Goal: Information Seeking & Learning: Learn about a topic

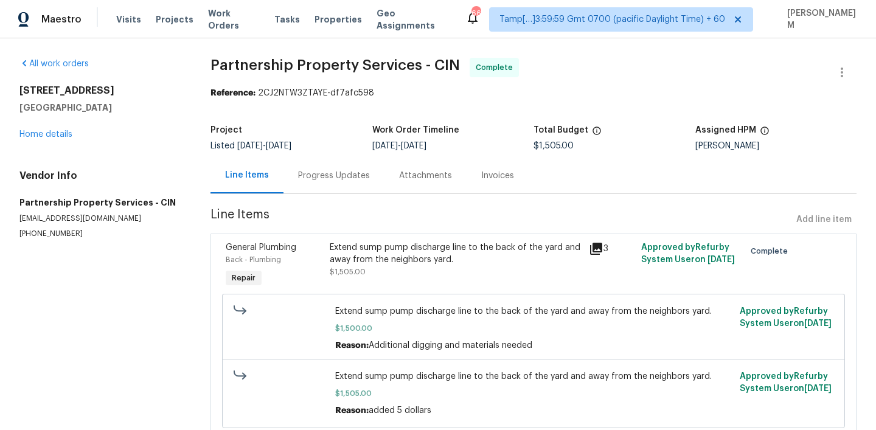
click at [230, 23] on span "Work Orders" at bounding box center [234, 19] width 52 height 24
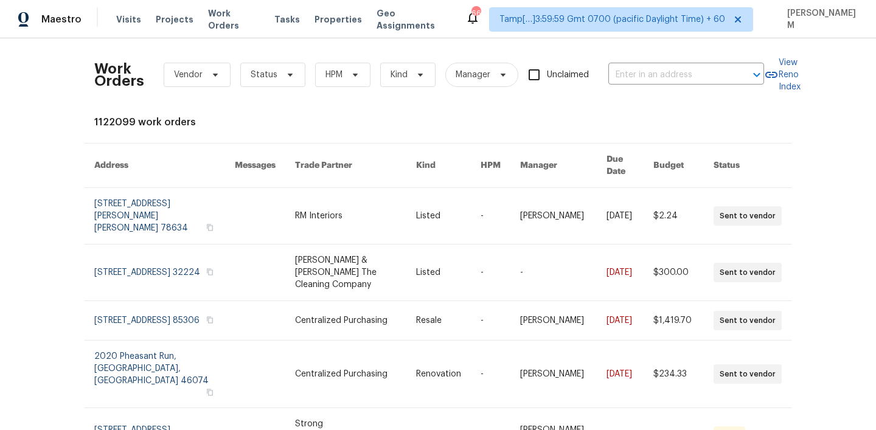
click at [656, 88] on div "Work Orders Vendor Status HPM Kind Manager Unclaimed ​" at bounding box center [429, 75] width 670 height 54
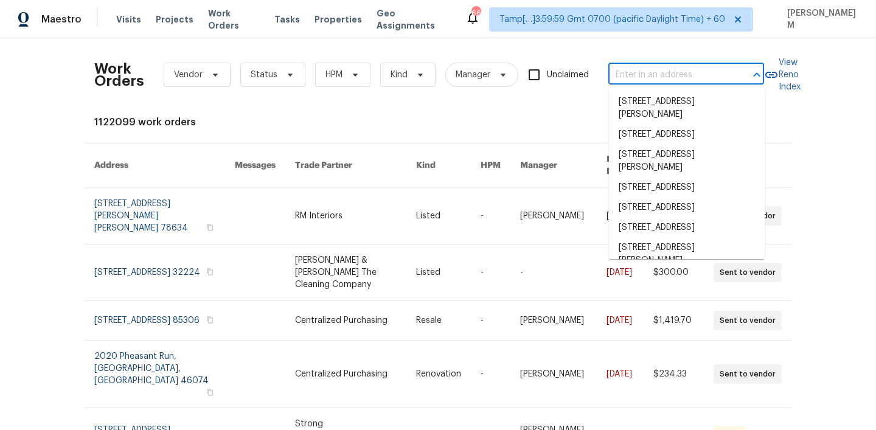
click at [656, 81] on input "text" at bounding box center [669, 75] width 122 height 19
paste input "[STREET_ADDRESS][PERSON_NAME]"
type input "[STREET_ADDRESS][PERSON_NAME]"
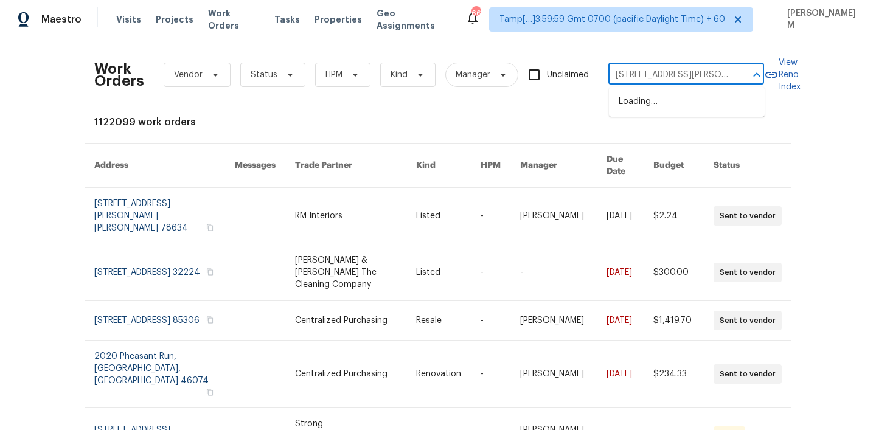
scroll to position [0, 65]
click at [660, 108] on li "[STREET_ADDRESS][PERSON_NAME]" at bounding box center [687, 108] width 156 height 33
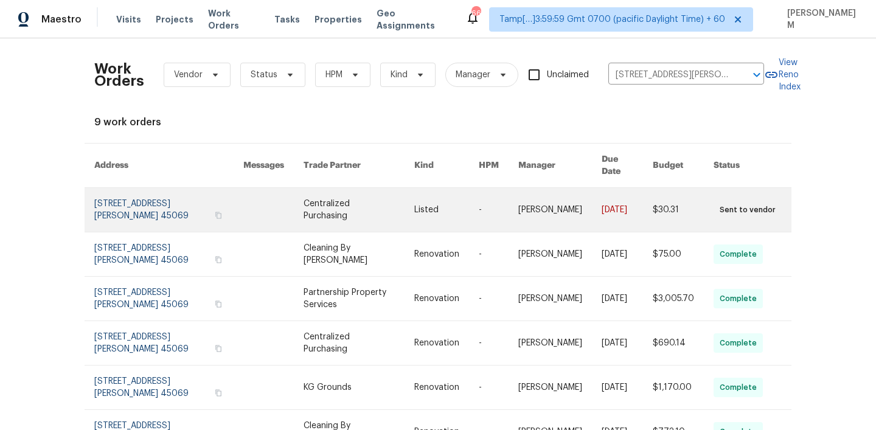
click at [472, 209] on link at bounding box center [446, 210] width 64 height 44
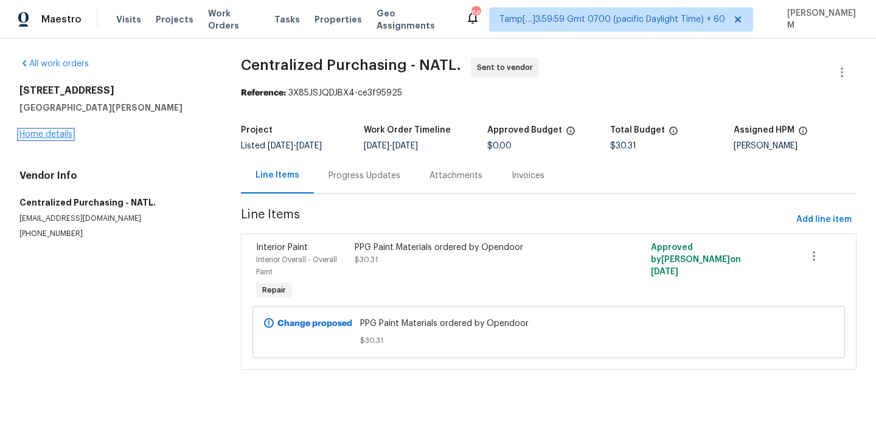
click at [54, 136] on link "Home details" at bounding box center [45, 134] width 53 height 9
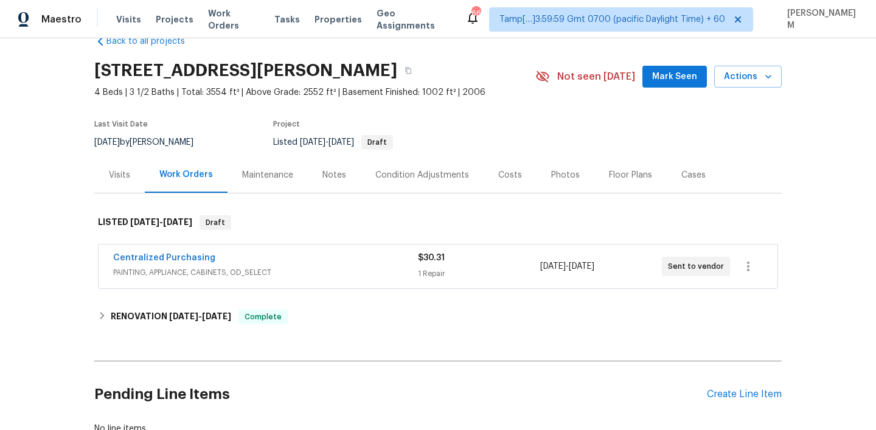
scroll to position [72, 0]
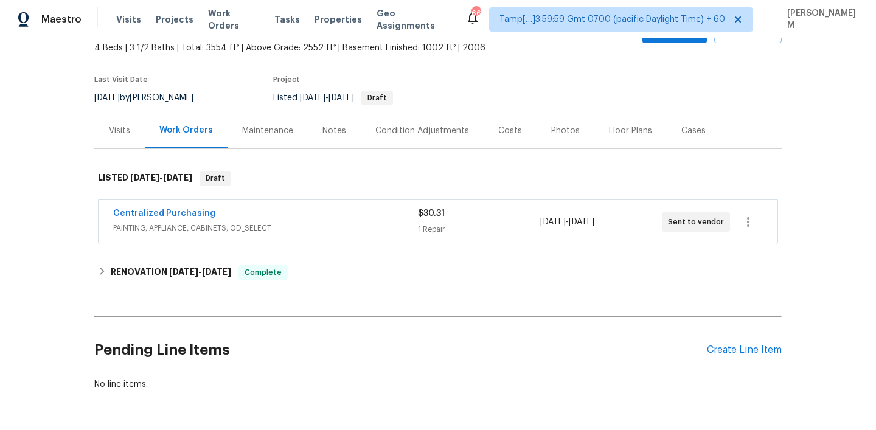
click at [306, 212] on div "Centralized Purchasing" at bounding box center [265, 214] width 305 height 15
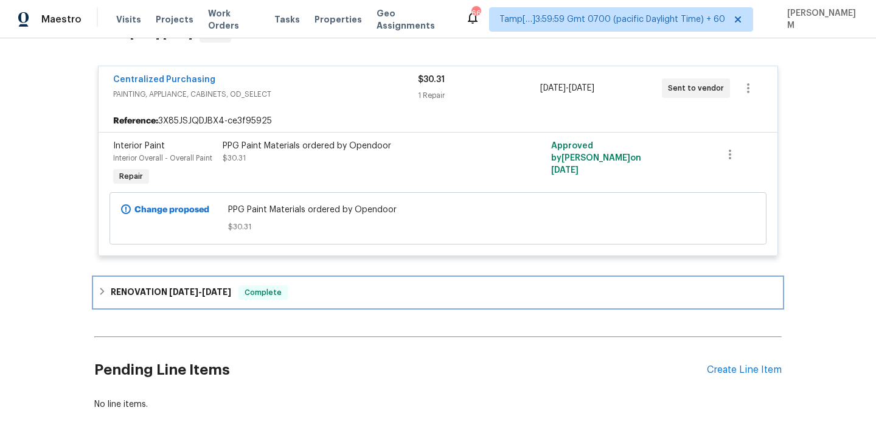
click at [288, 291] on div "Complete" at bounding box center [262, 292] width 49 height 15
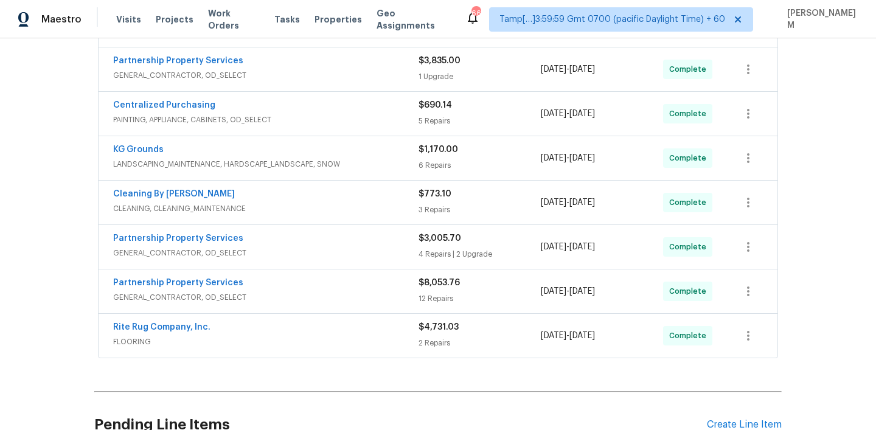
scroll to position [577, 0]
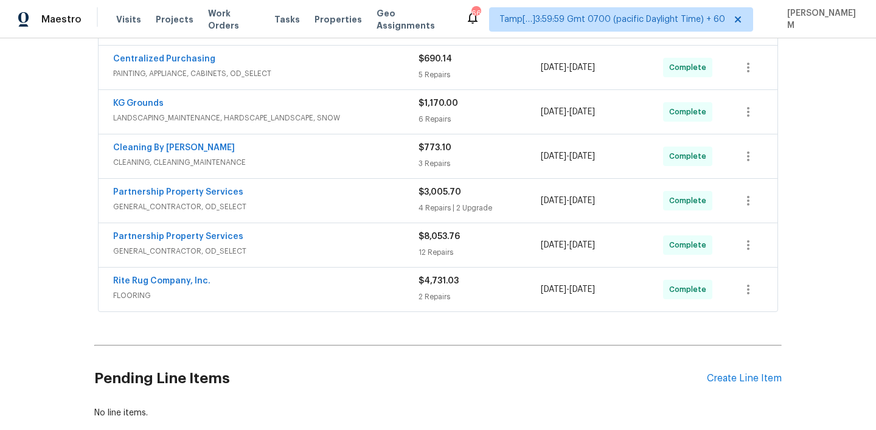
click at [310, 294] on span "FLOORING" at bounding box center [265, 296] width 305 height 12
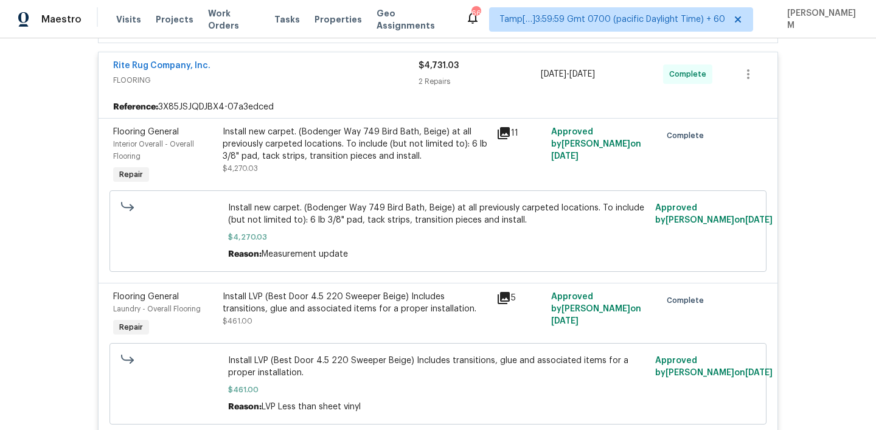
scroll to position [799, 0]
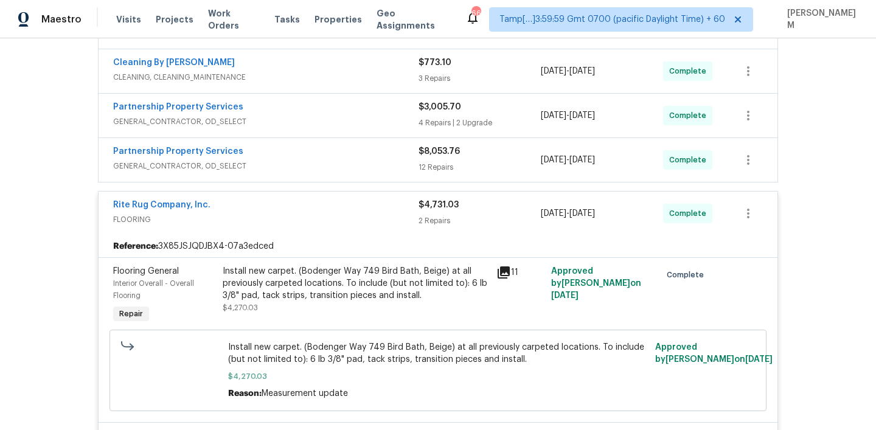
click at [299, 209] on div "Rite Rug Company, Inc." at bounding box center [265, 206] width 305 height 15
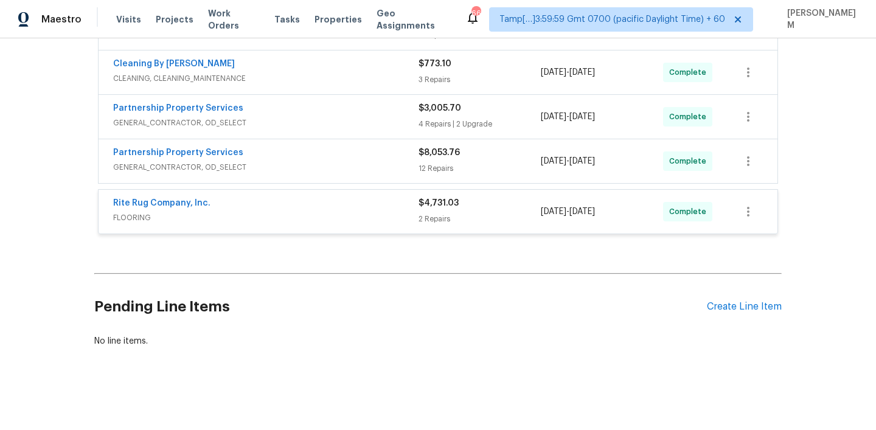
scroll to position [649, 0]
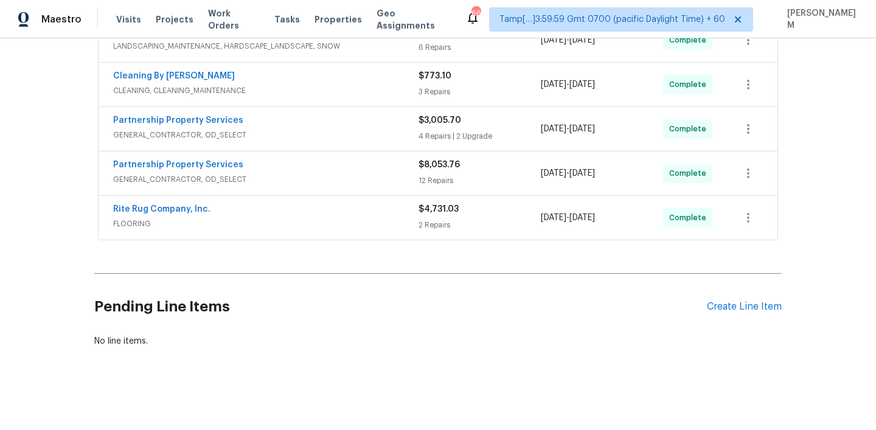
click at [311, 167] on div "Partnership Property Services" at bounding box center [265, 166] width 305 height 15
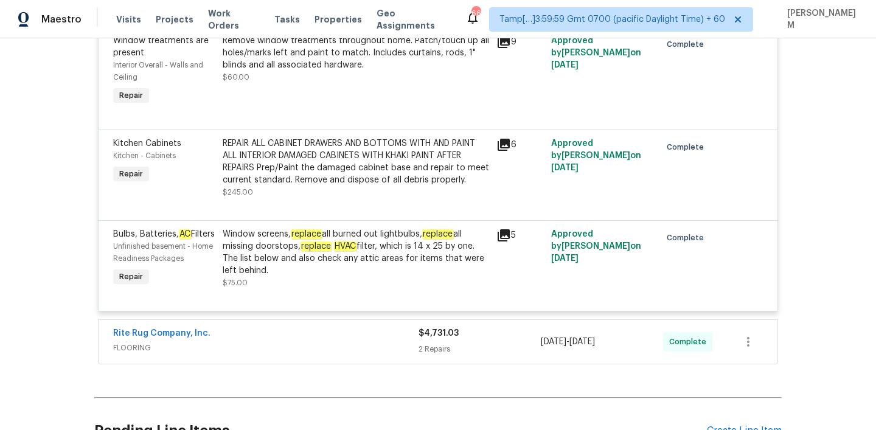
scroll to position [2137, 0]
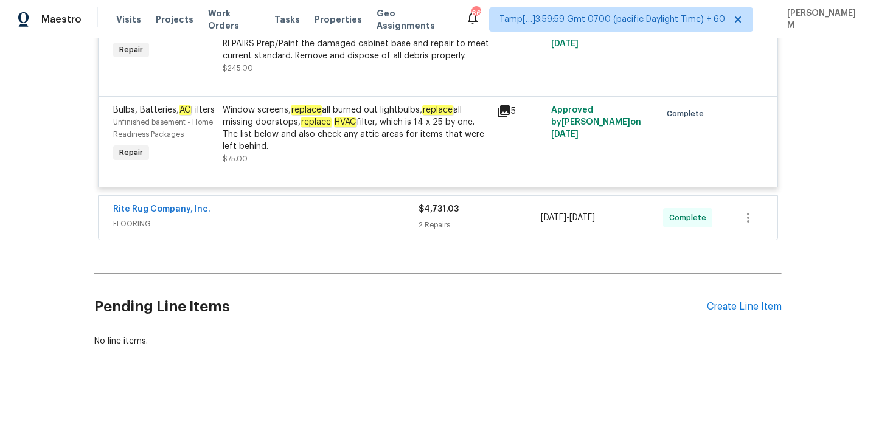
click at [330, 223] on span "FLOORING" at bounding box center [265, 224] width 305 height 12
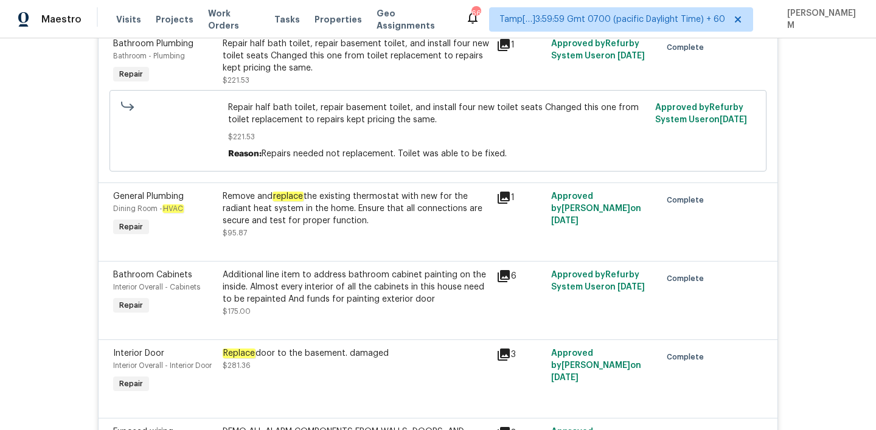
scroll to position [845, 0]
click at [370, 201] on div "Remove and replace the existing thermostat with new for the radiant heat system…" at bounding box center [356, 209] width 266 height 36
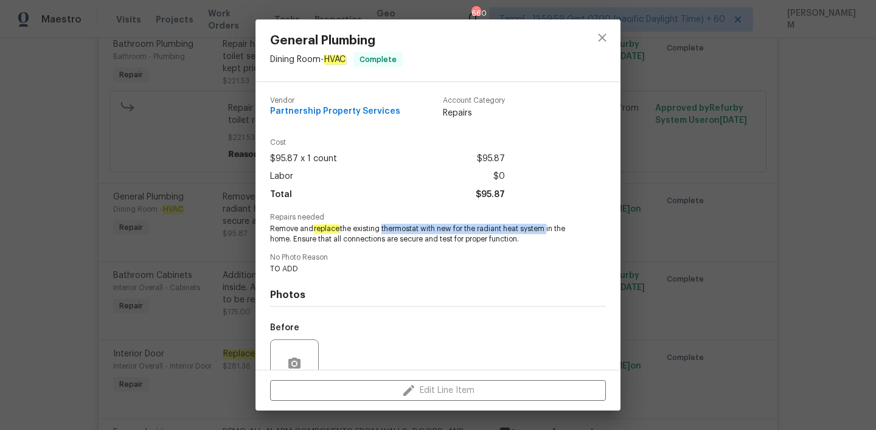
drag, startPoint x: 382, startPoint y: 227, endPoint x: 549, endPoint y: 229, distance: 166.7
click at [549, 229] on span "Remove and replace the existing thermostat with new for the radiant heat system…" at bounding box center [421, 234] width 302 height 21
copy span "thermostat with new for the radiant heat system"
click at [167, 204] on div "General Plumbing Dining Room - HVAC Complete Vendor Partnership Property Servic…" at bounding box center [438, 215] width 876 height 430
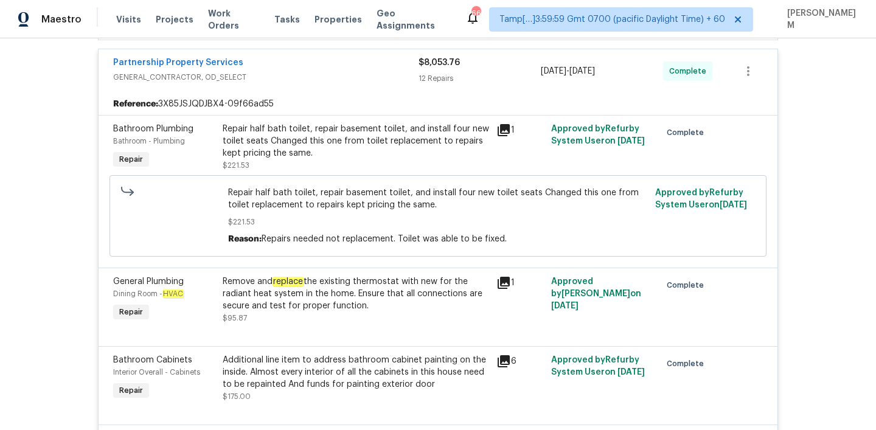
scroll to position [748, 0]
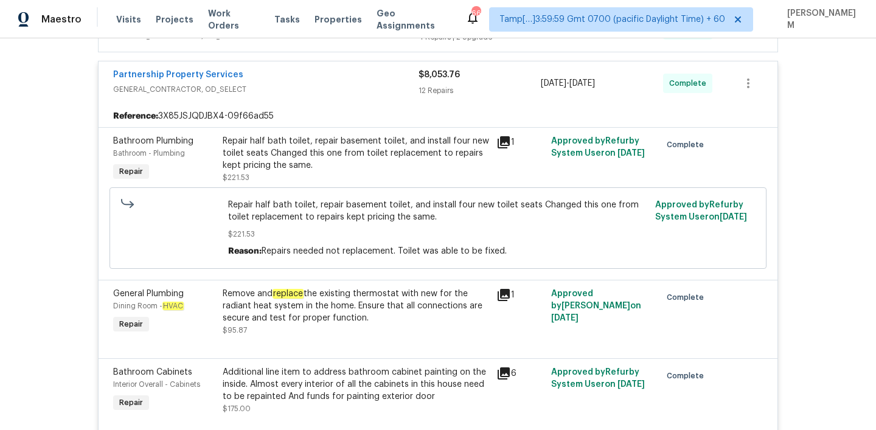
click at [279, 142] on div "Repair half bath toilet, repair basement toilet, and install four new toilet se…" at bounding box center [356, 153] width 266 height 36
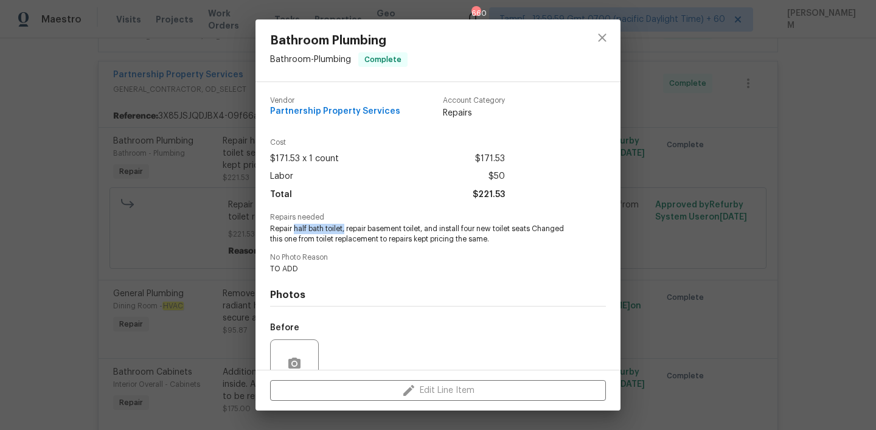
drag, startPoint x: 294, startPoint y: 228, endPoint x: 345, endPoint y: 228, distance: 51.1
click at [345, 228] on span "Repair half bath toilet, repair basement toilet, and install four new toilet se…" at bounding box center [421, 234] width 302 height 21
copy span "half bath toilet,"
drag, startPoint x: 371, startPoint y: 228, endPoint x: 409, endPoint y: 230, distance: 38.4
click at [409, 230] on span "Repair half bath toilet, repair basement toilet, and install four new toilet se…" at bounding box center [421, 234] width 302 height 21
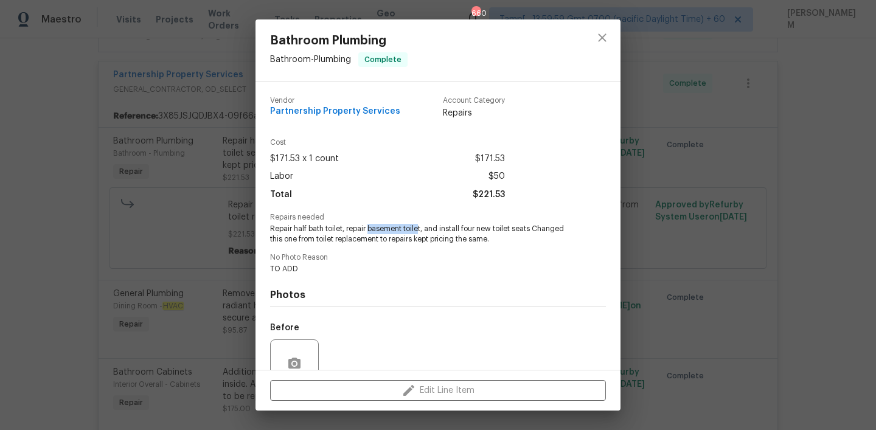
drag, startPoint x: 370, startPoint y: 228, endPoint x: 420, endPoint y: 227, distance: 50.5
click at [420, 227] on span "Repair half bath toilet, repair basement toilet, and install four new toilet se…" at bounding box center [421, 234] width 302 height 21
copy span "basement toile"
click at [186, 264] on div "Bathroom Plumbing Bathroom - Plumbing Complete Vendor Partnership Property Serv…" at bounding box center [438, 215] width 876 height 430
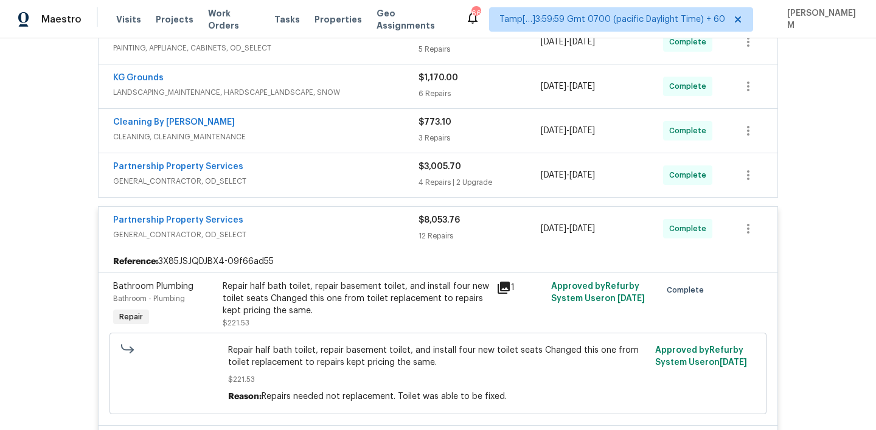
scroll to position [582, 0]
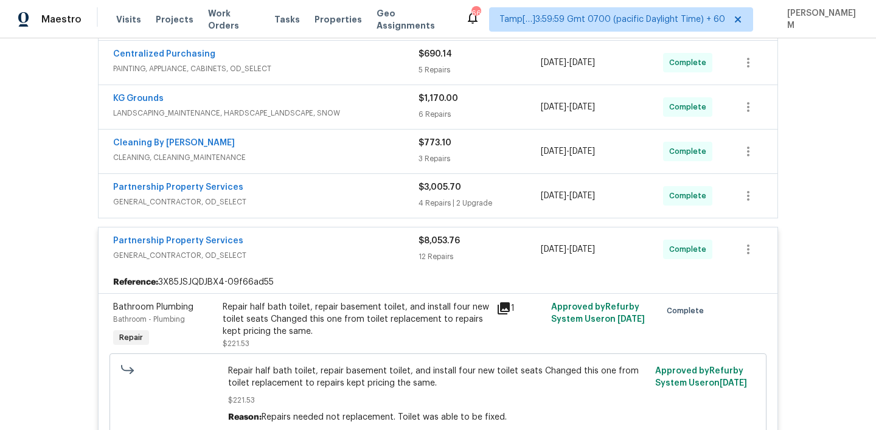
click at [321, 197] on span "GENERAL_CONTRACTOR, OD_SELECT" at bounding box center [265, 202] width 305 height 12
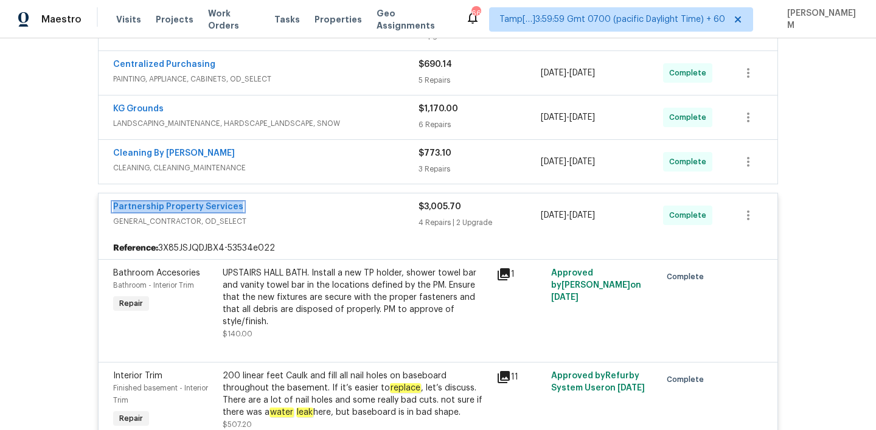
scroll to position [560, 0]
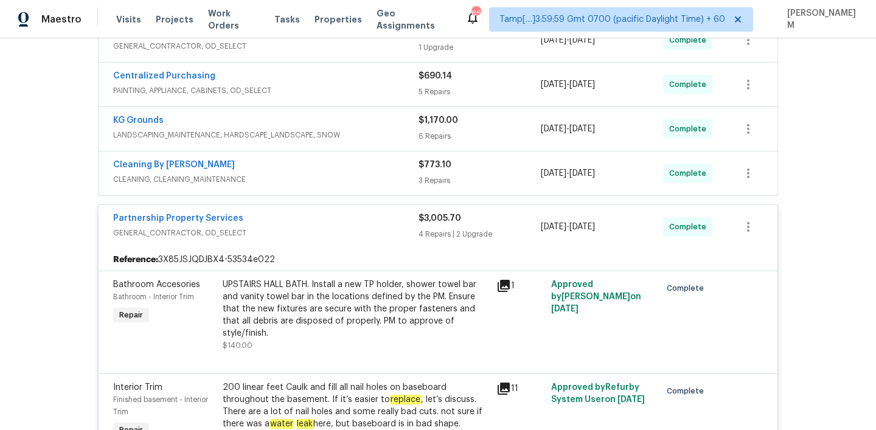
click at [327, 180] on span "CLEANING, CLEANING_MAINTENANCE" at bounding box center [265, 179] width 305 height 12
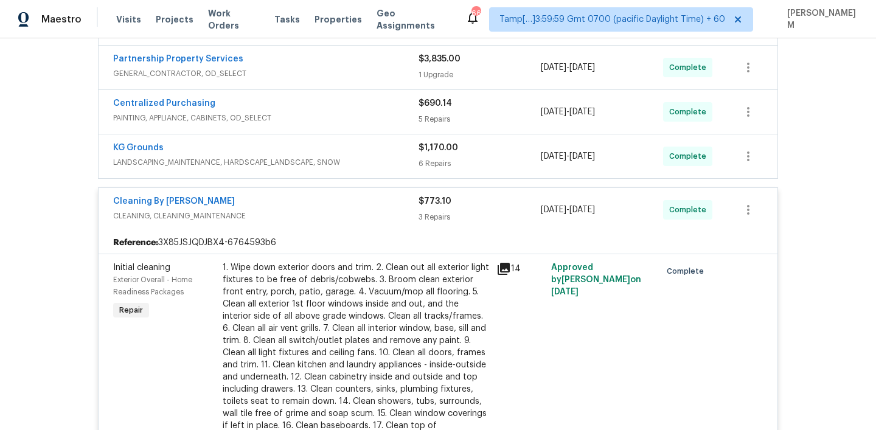
scroll to position [525, 0]
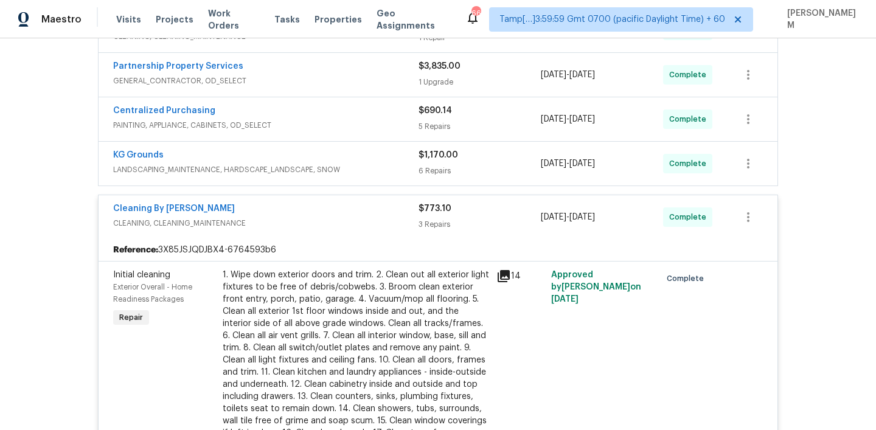
click at [395, 158] on div "KG Grounds" at bounding box center [265, 156] width 305 height 15
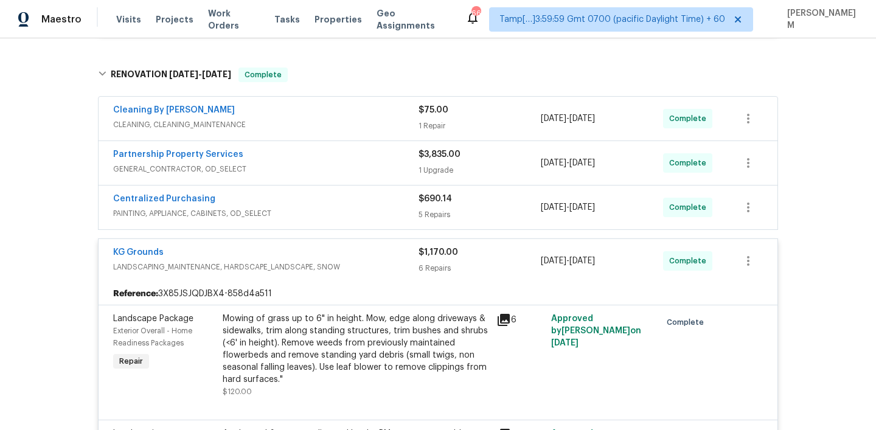
scroll to position [384, 0]
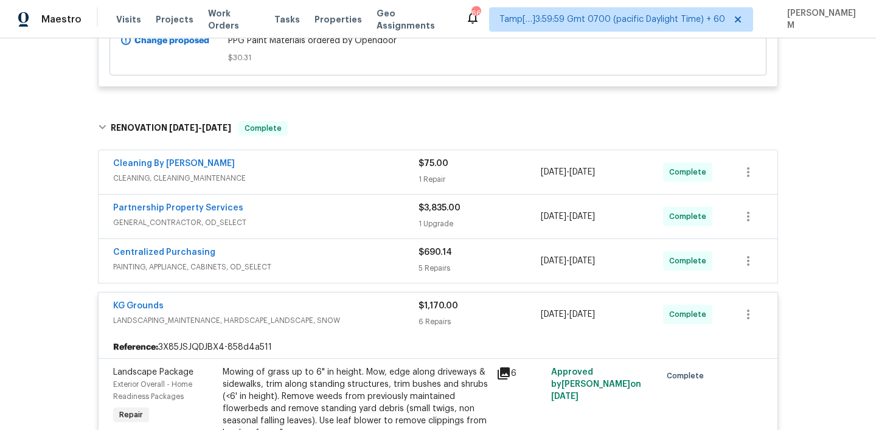
click at [366, 264] on span "PAINTING, APPLIANCE, CABINETS, OD_SELECT" at bounding box center [265, 267] width 305 height 12
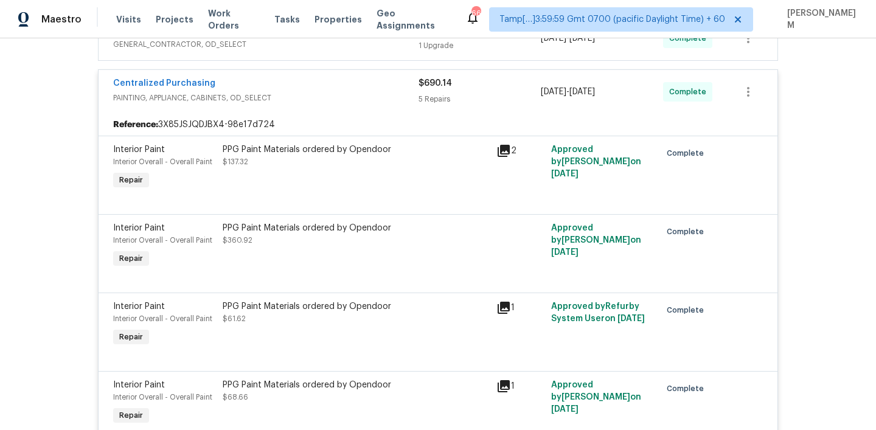
scroll to position [448, 0]
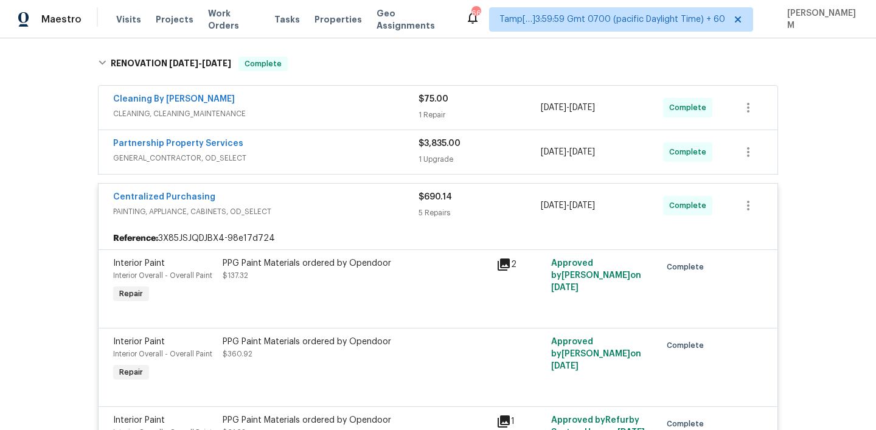
click at [352, 150] on div "Partnership Property Services" at bounding box center [265, 144] width 305 height 15
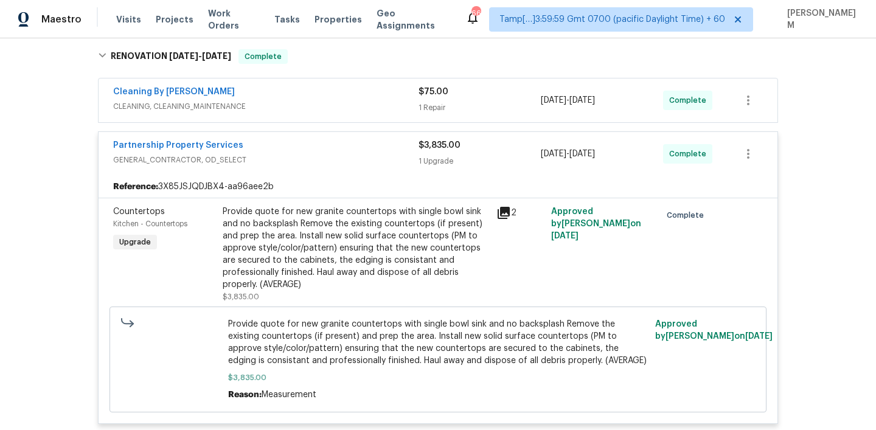
scroll to position [451, 0]
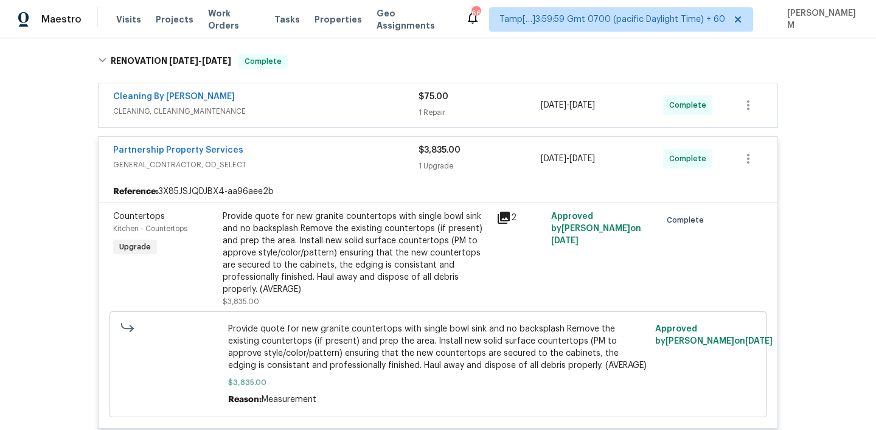
click at [383, 229] on div "Provide quote for new granite countertops with single bowl sink and no backspla…" at bounding box center [356, 252] width 266 height 85
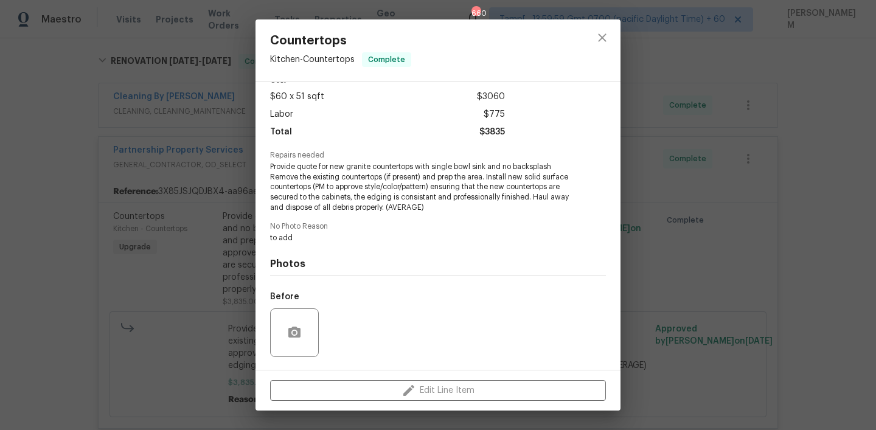
scroll to position [140, 0]
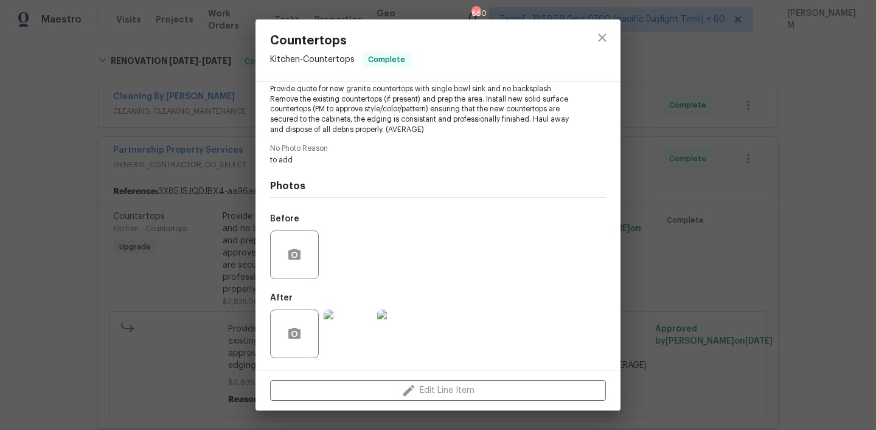
click at [352, 326] on img at bounding box center [348, 334] width 49 height 49
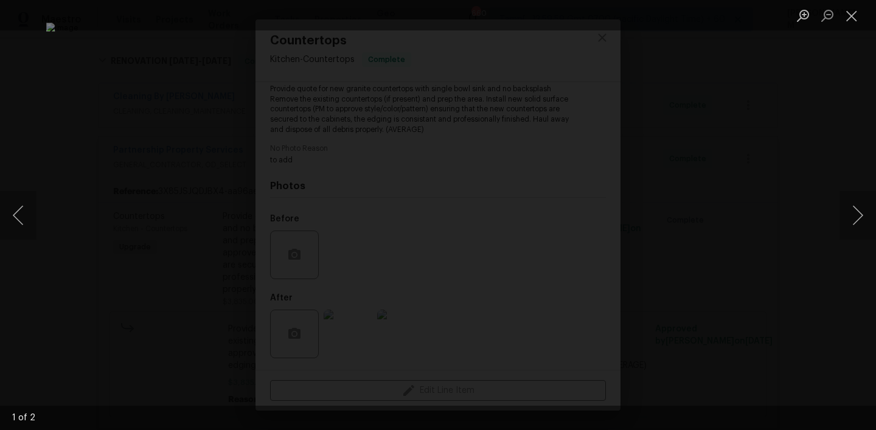
click at [829, 231] on div "Lightbox" at bounding box center [438, 215] width 876 height 430
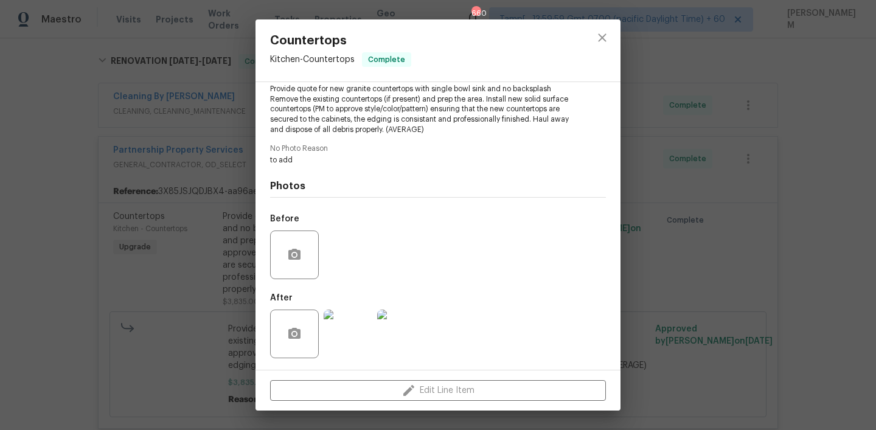
click at [725, 199] on div "Countertops Kitchen - Countertops Complete Vendor Partnership Property Services…" at bounding box center [438, 215] width 876 height 430
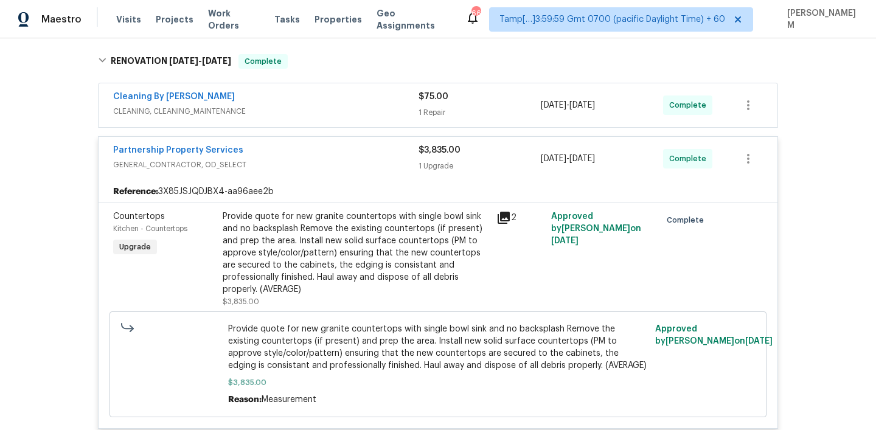
click at [353, 113] on span "CLEANING, CLEANING_MAINTENANCE" at bounding box center [265, 111] width 305 height 12
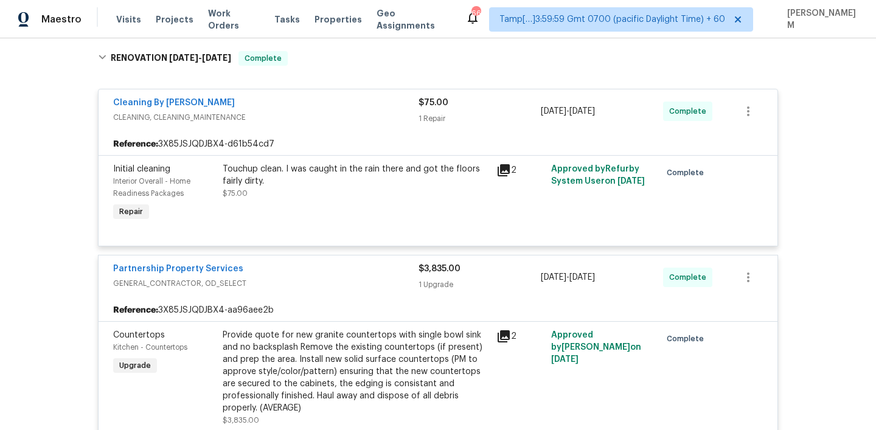
scroll to position [454, 0]
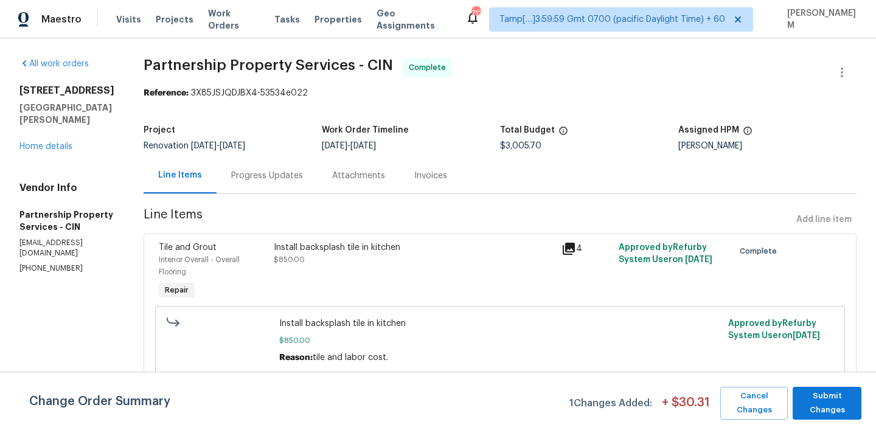
click at [303, 173] on div "Progress Updates" at bounding box center [267, 176] width 72 height 12
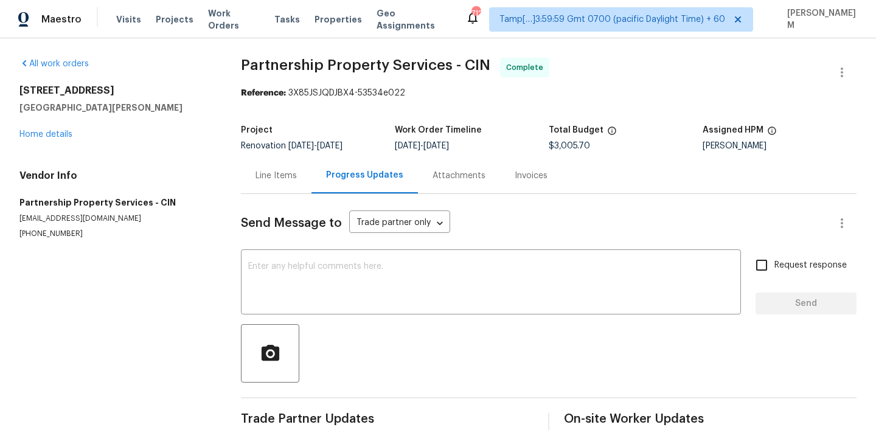
click at [266, 161] on div "Line Items" at bounding box center [276, 176] width 71 height 36
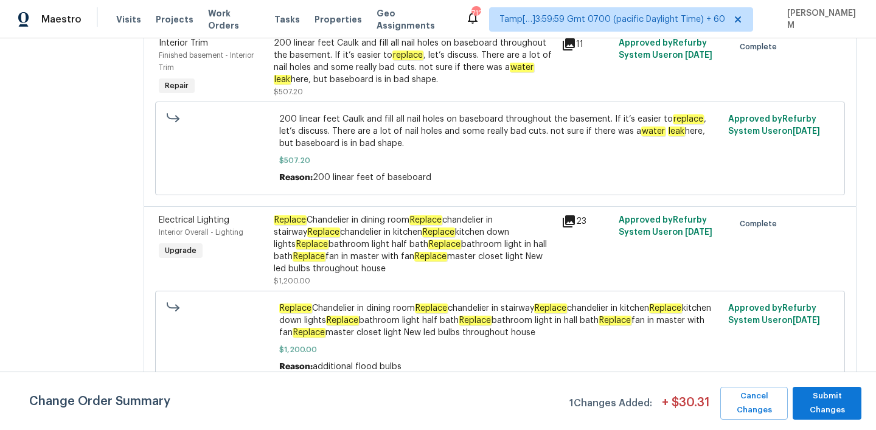
scroll to position [640, 0]
click at [472, 260] on div "Replace Chandelier in dining room Replace chandelier in stairway Replace chande…" at bounding box center [414, 244] width 280 height 61
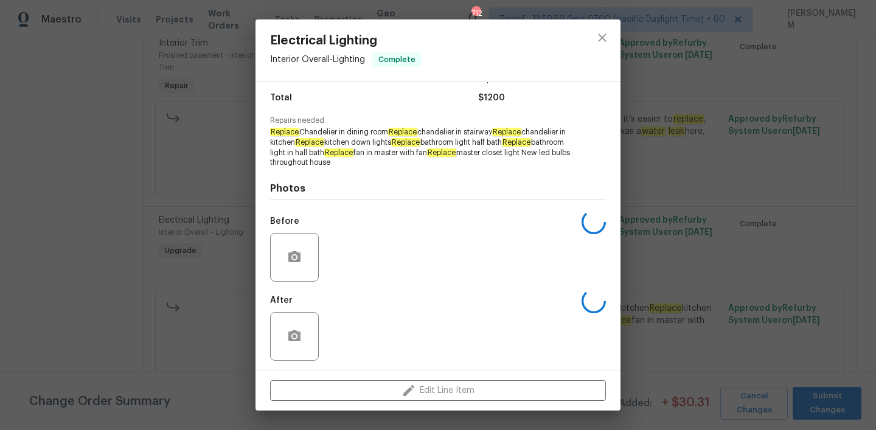
scroll to position [100, 0]
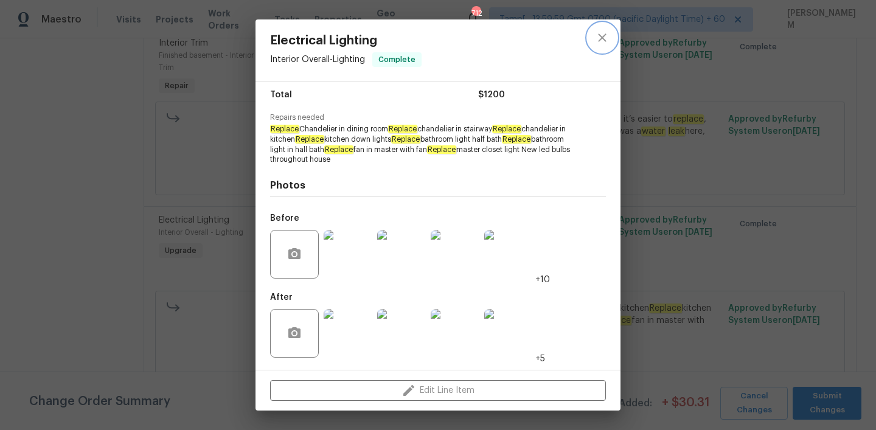
click at [595, 35] on icon "close" at bounding box center [602, 37] width 15 height 15
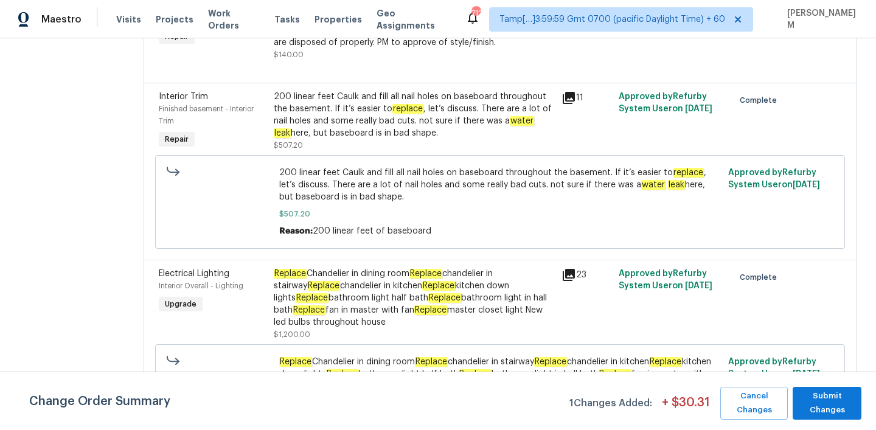
scroll to position [546, 0]
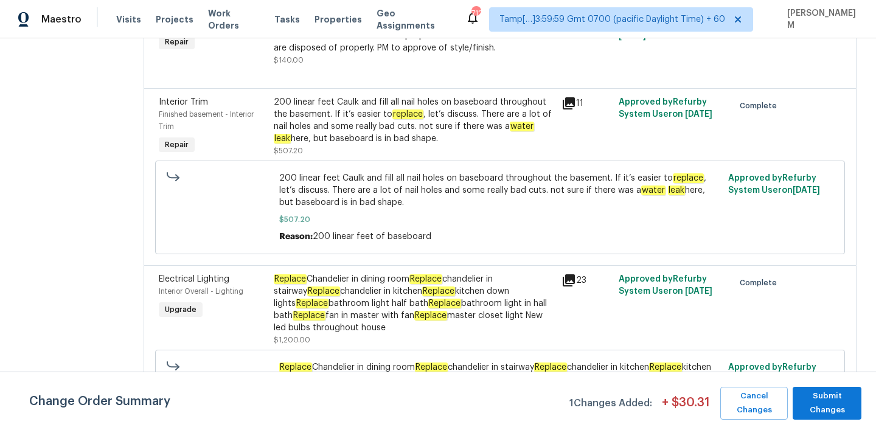
click at [434, 145] on div "200 linear feet Caulk and fill all nail holes on baseboard throughout the basem…" at bounding box center [414, 120] width 280 height 49
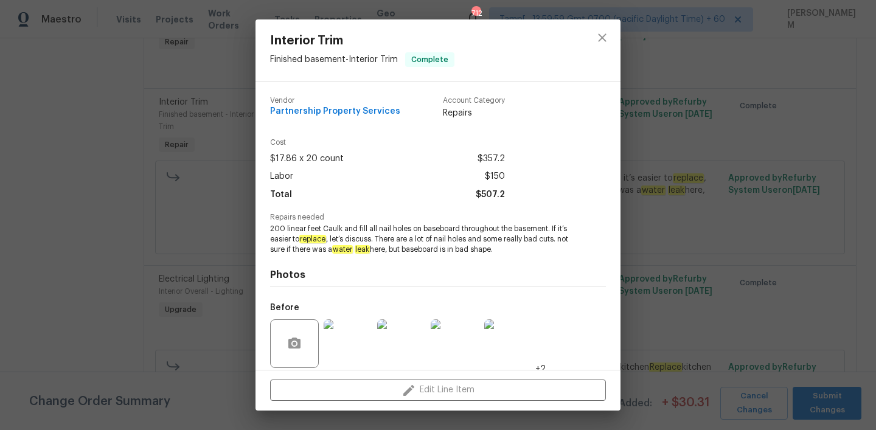
scroll to position [89, 0]
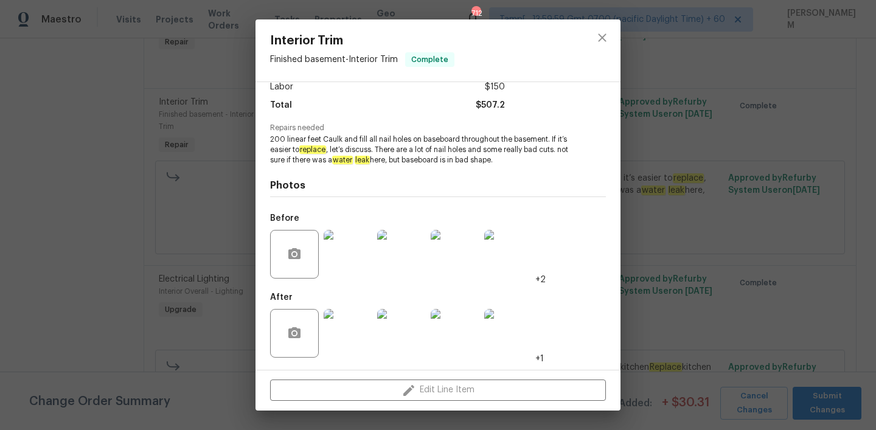
click at [347, 259] on img at bounding box center [348, 254] width 49 height 49
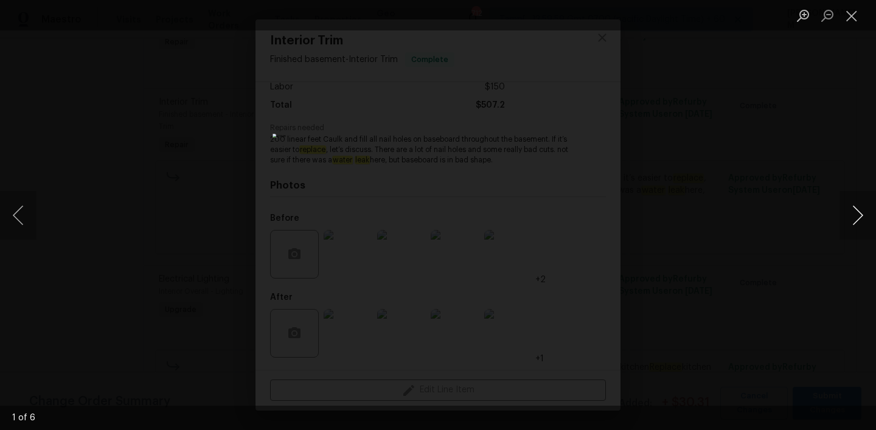
click at [848, 218] on button "Next image" at bounding box center [857, 215] width 36 height 49
click at [848, 217] on button "Next image" at bounding box center [857, 215] width 36 height 49
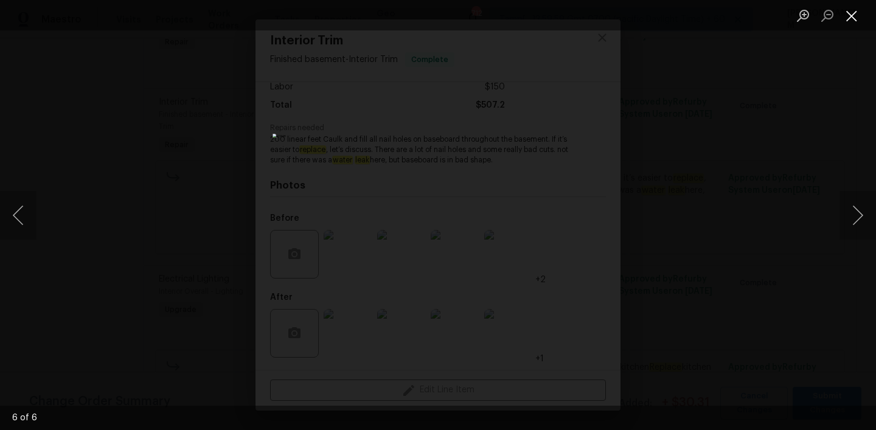
click at [845, 17] on button "Close lightbox" at bounding box center [851, 15] width 24 height 21
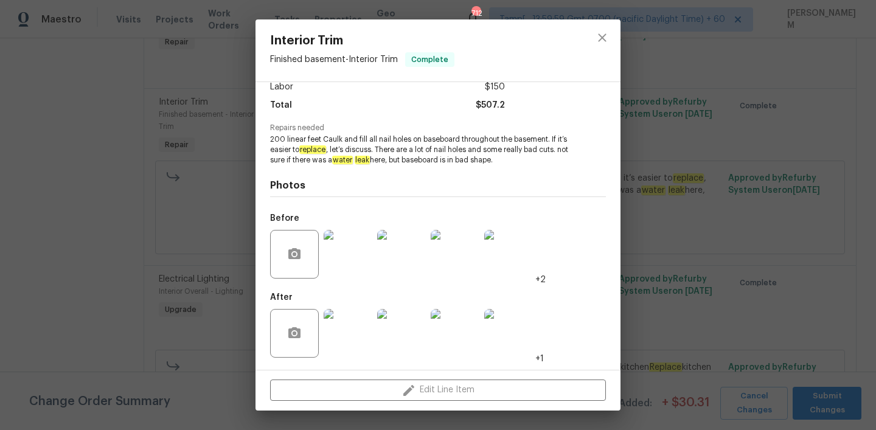
click at [729, 214] on div "Interior Trim Finished basement - Interior Trim Complete Vendor Partnership Pro…" at bounding box center [438, 215] width 876 height 430
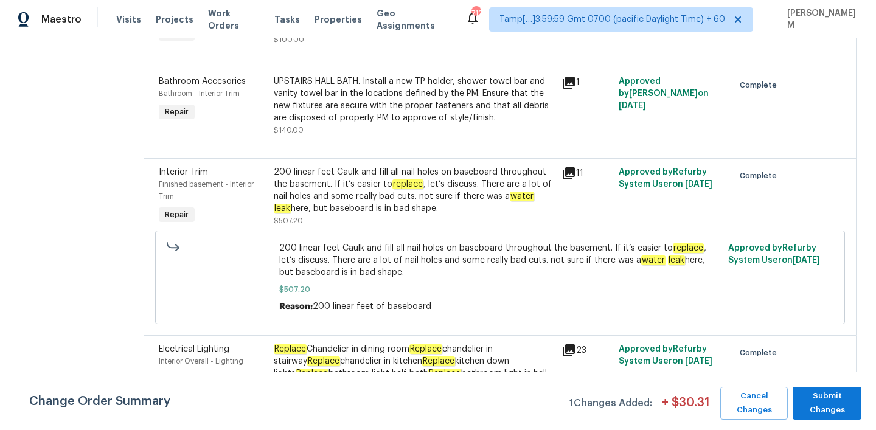
scroll to position [459, 0]
